Goal: Check status: Check status

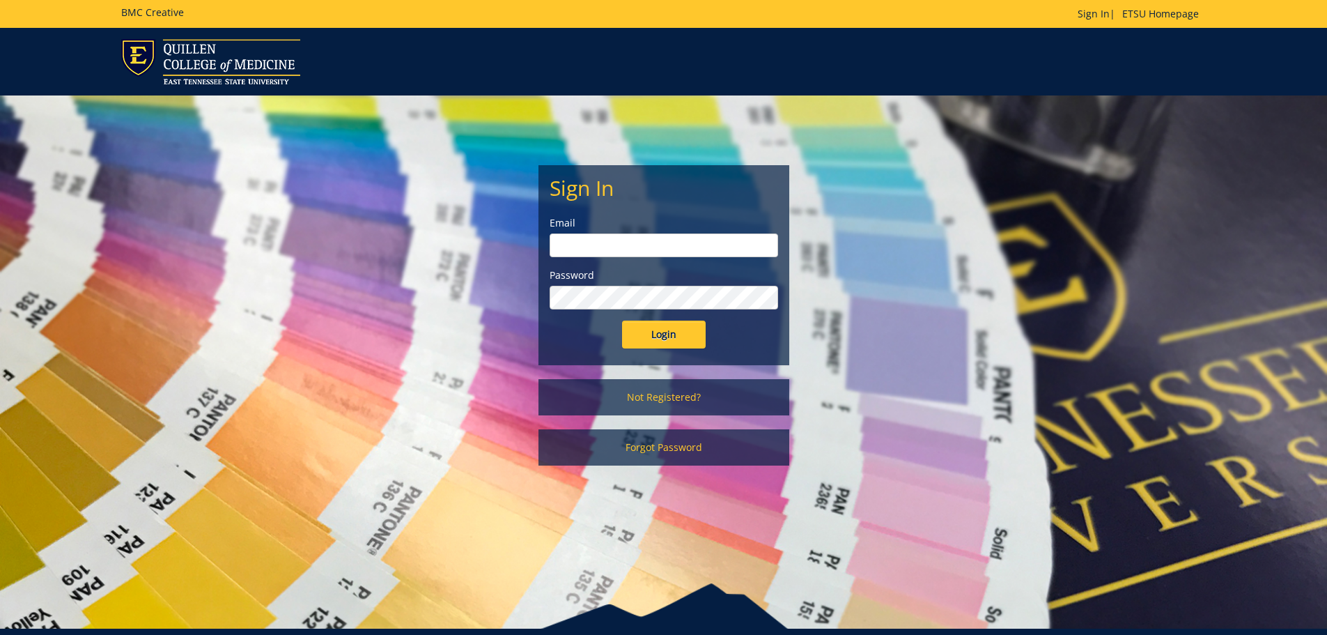
type input "Wilsonjr3@etsu.edu"
click at [665, 332] on input "Login" at bounding box center [664, 334] width 84 height 28
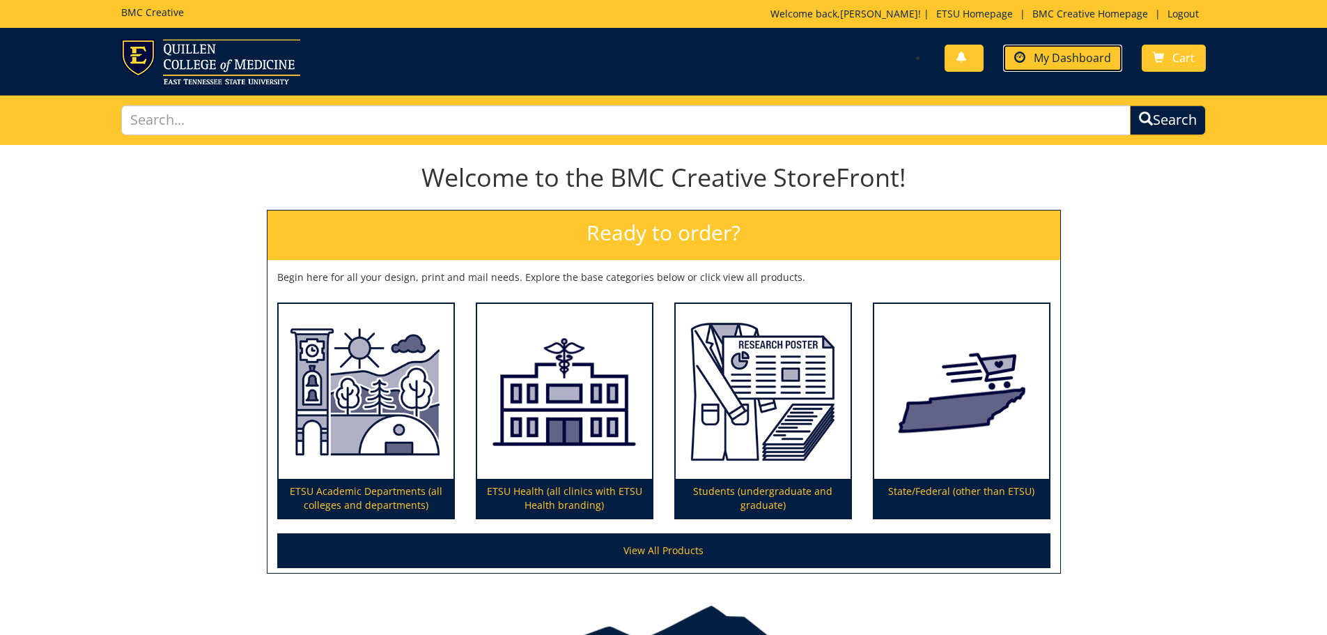
click at [1089, 50] on span "My Dashboard" at bounding box center [1072, 57] width 77 height 15
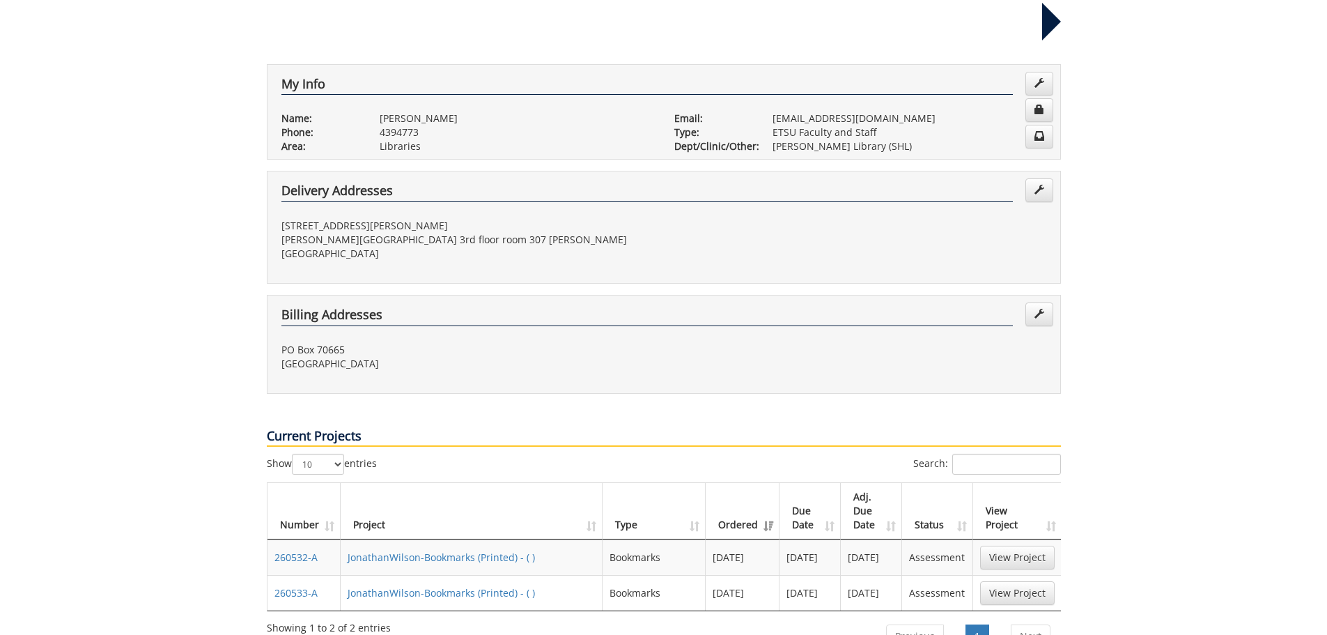
scroll to position [348, 0]
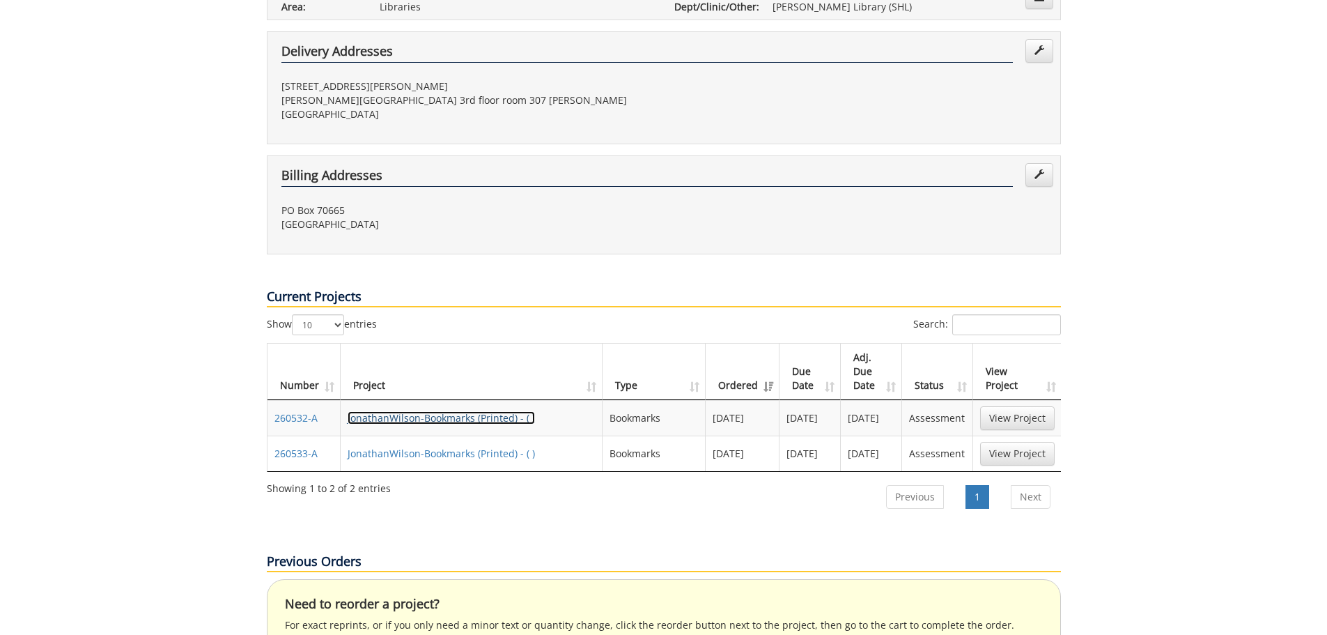
click at [410, 411] on link "JonathanWilson-Bookmarks (Printed) - ( )" at bounding box center [441, 417] width 187 height 13
click at [494, 447] on link "JonathanWilson-Bookmarks (Printed) - ( )" at bounding box center [441, 453] width 187 height 13
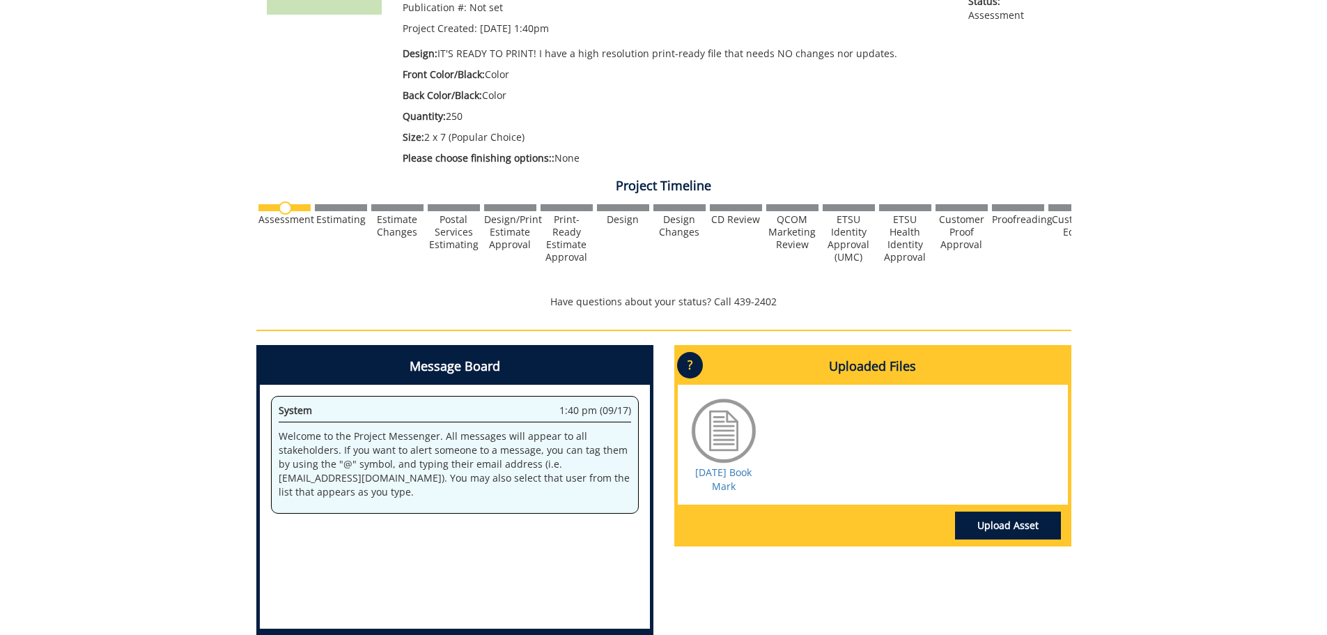
scroll to position [348, 0]
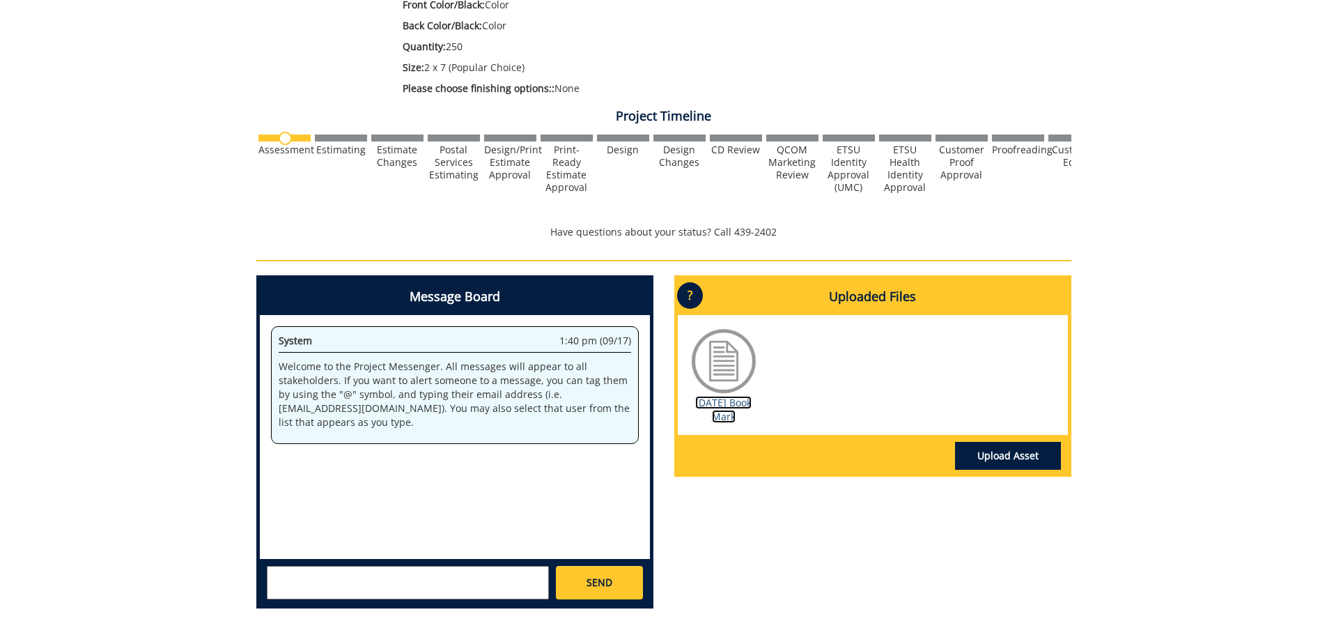
click at [702, 408] on link "Halloween Book Mark" at bounding box center [723, 409] width 56 height 27
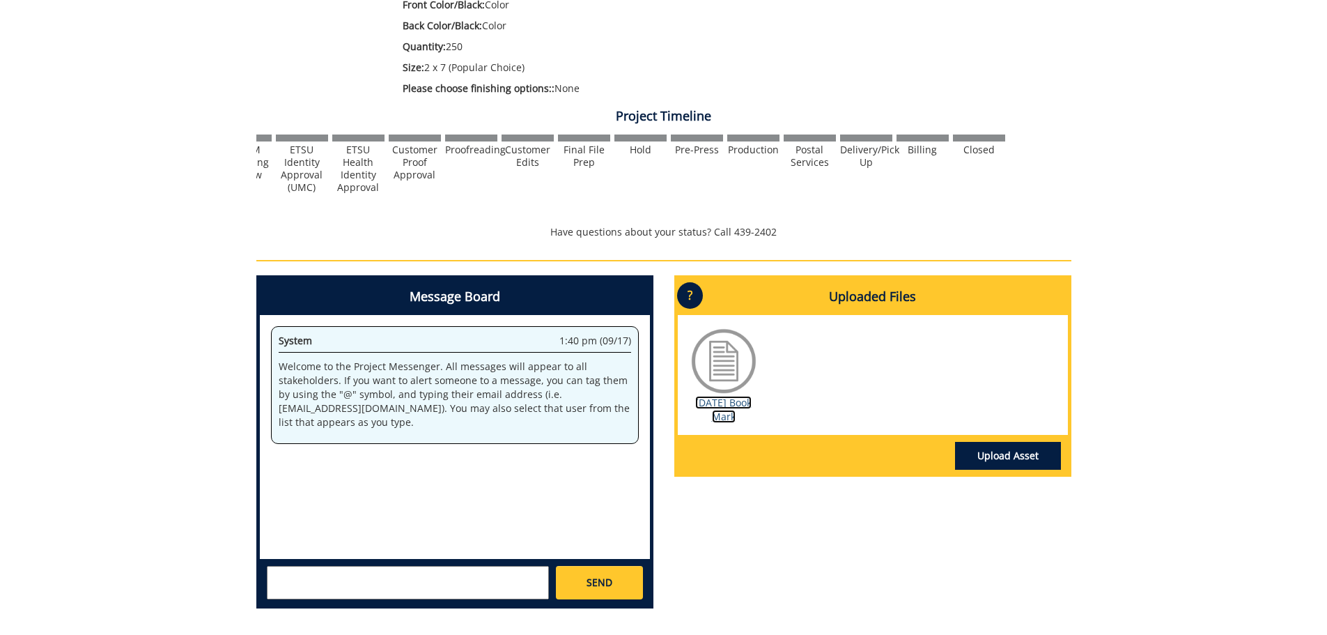
scroll to position [209, 0]
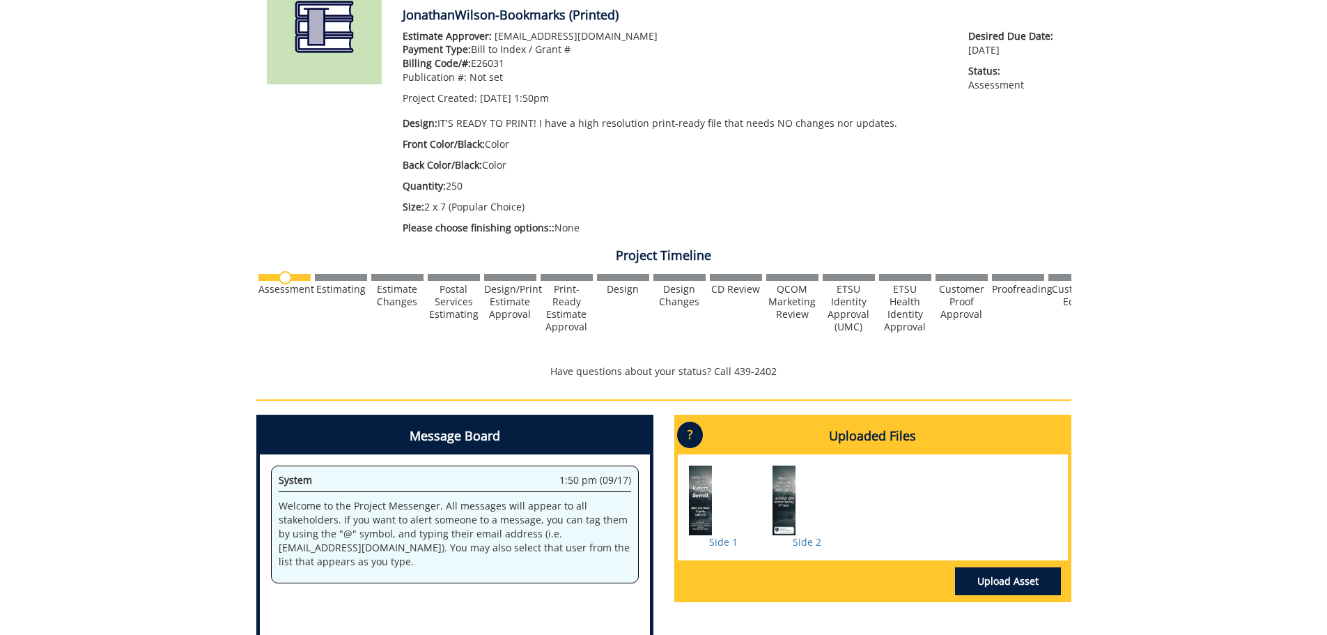
scroll to position [348, 0]
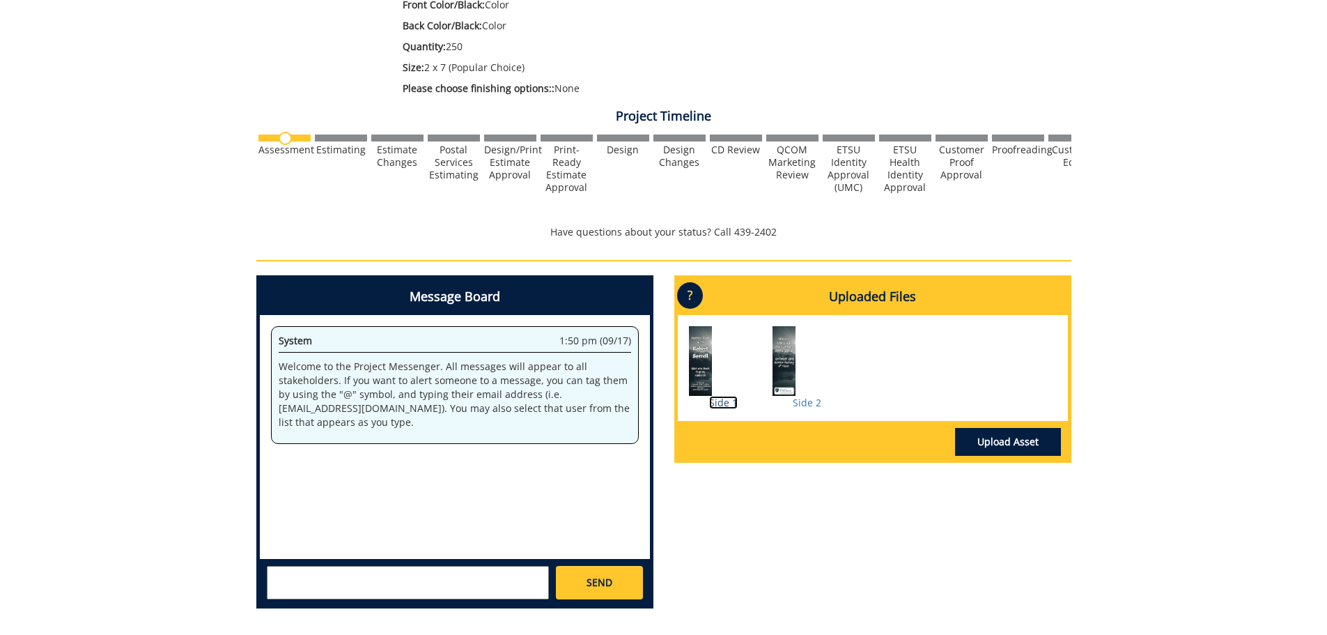
click at [719, 405] on link "Side 1" at bounding box center [723, 402] width 29 height 13
click at [789, 369] on div at bounding box center [808, 361] width 70 height 70
click at [790, 392] on div at bounding box center [808, 361] width 70 height 70
click at [805, 402] on link "Side 2" at bounding box center [807, 402] width 29 height 13
